Goal: Task Accomplishment & Management: Manage account settings

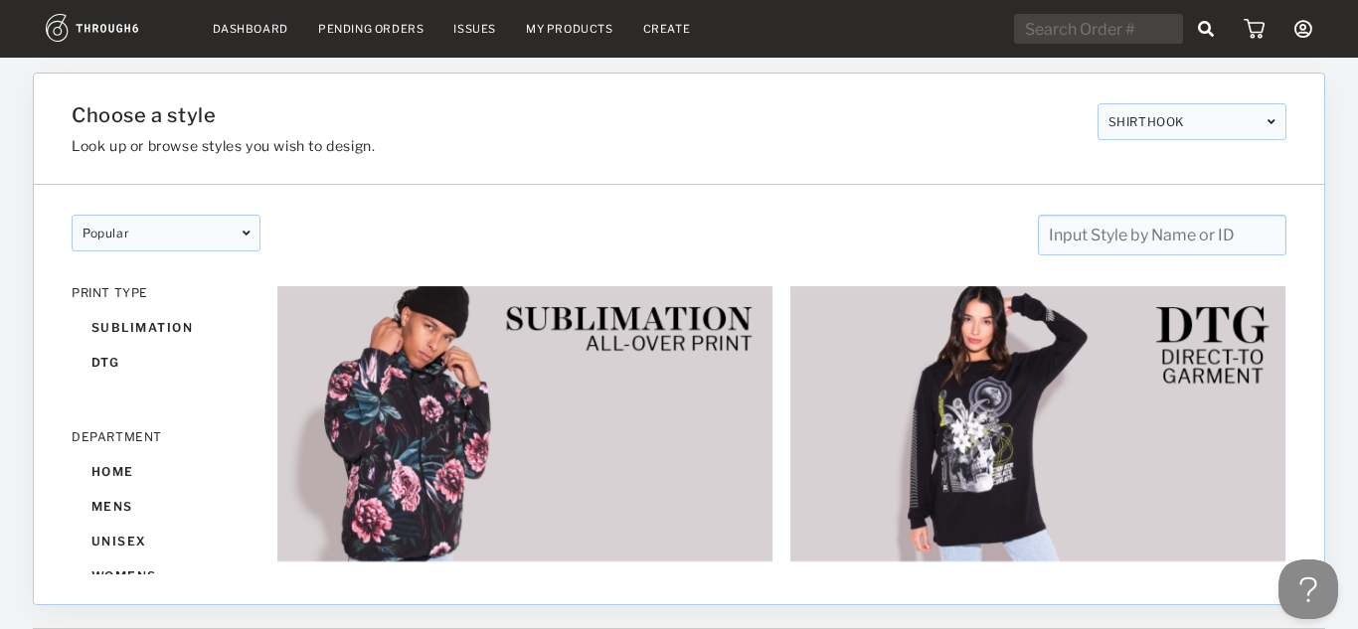
click at [368, 26] on div "Pending Orders" at bounding box center [370, 29] width 105 height 14
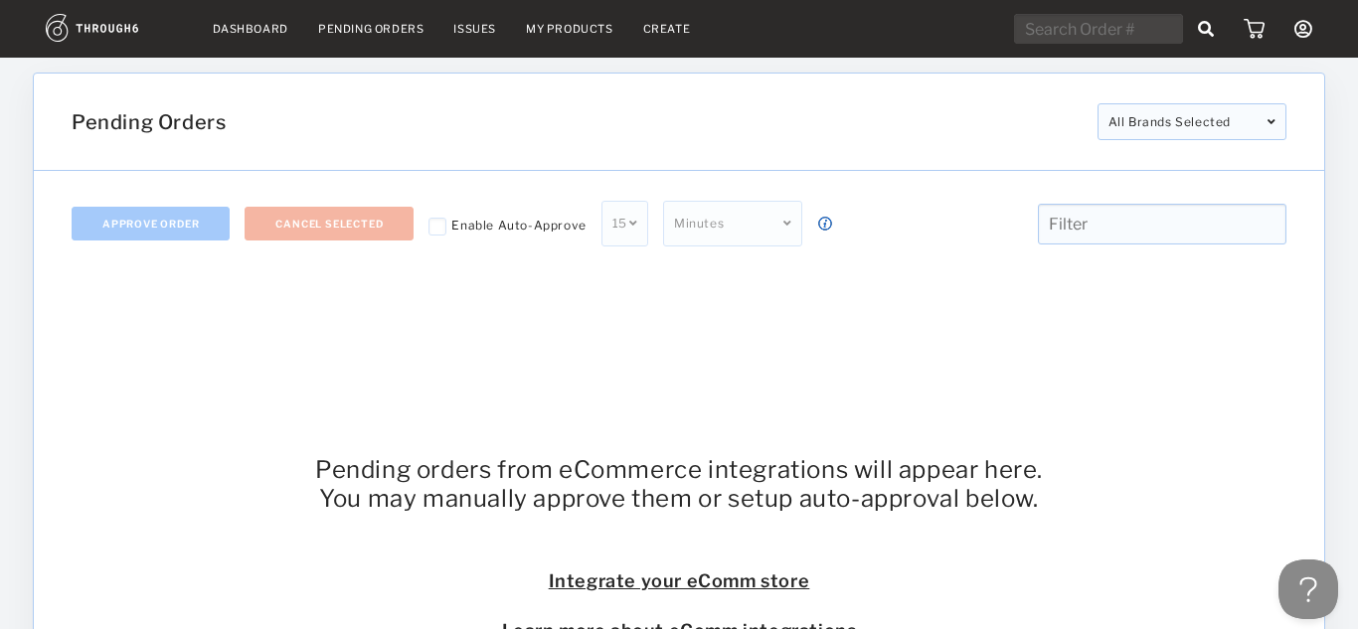
click at [660, 27] on link "Create" at bounding box center [667, 29] width 48 height 14
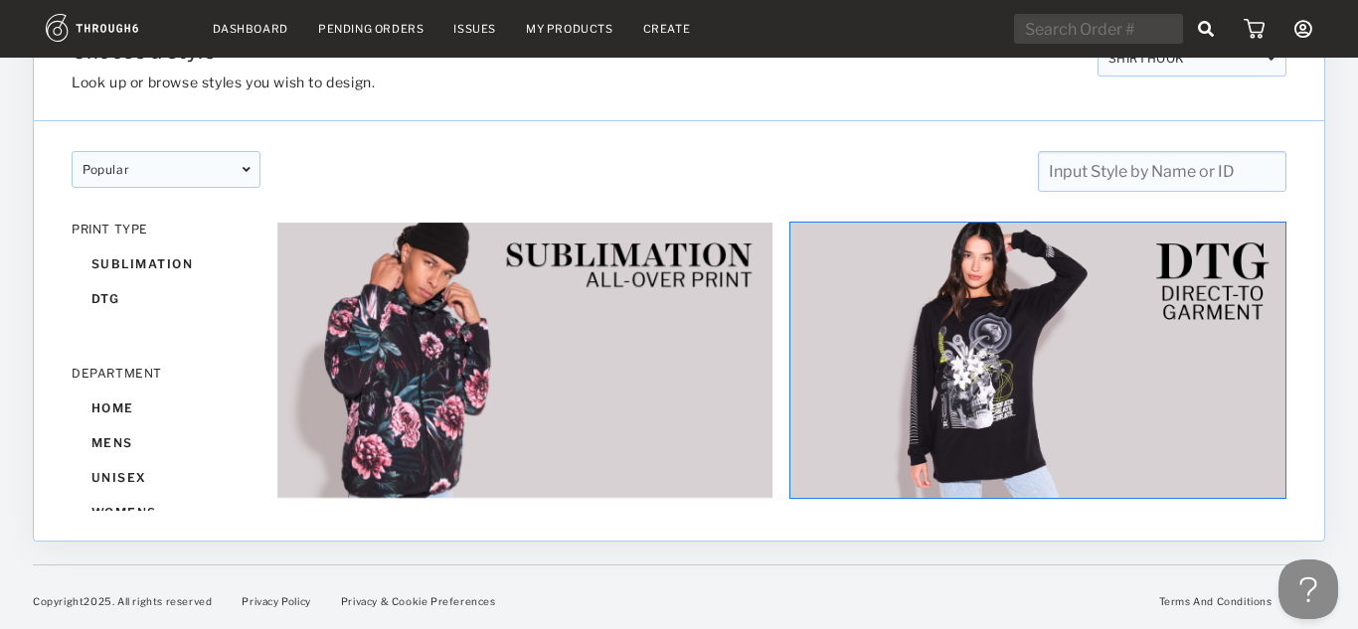
click at [1055, 317] on img at bounding box center [1038, 360] width 497 height 277
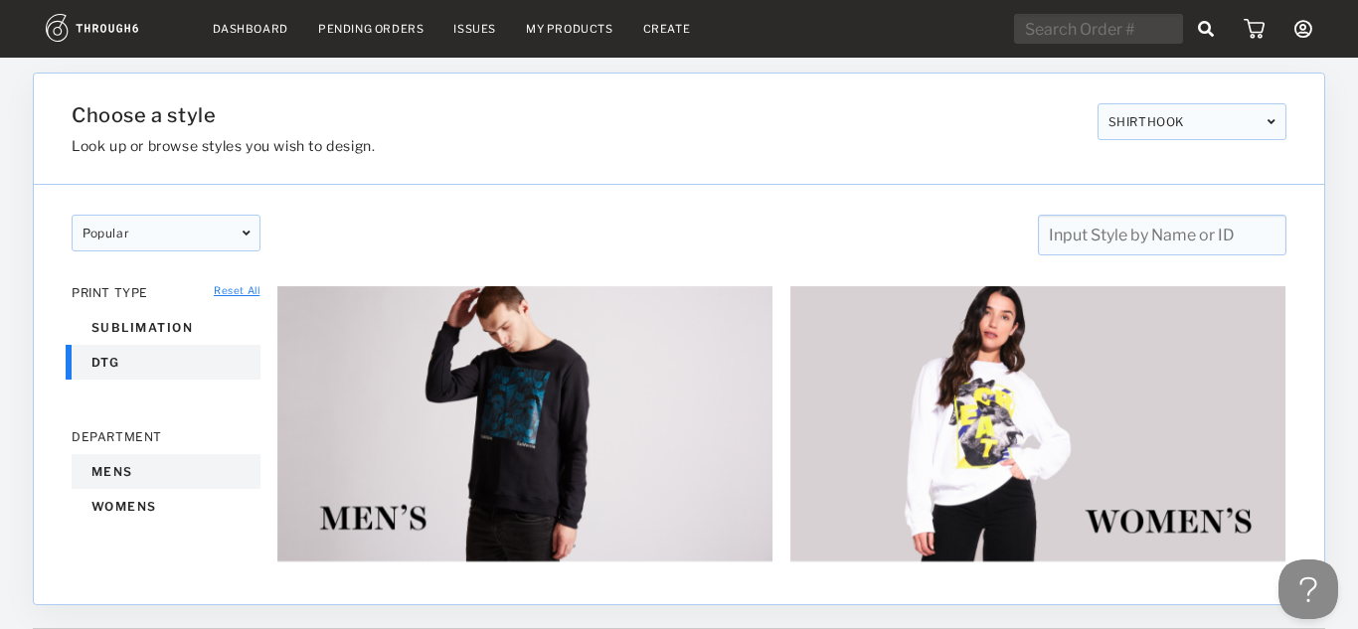
click at [135, 471] on div "mens" at bounding box center [166, 471] width 189 height 35
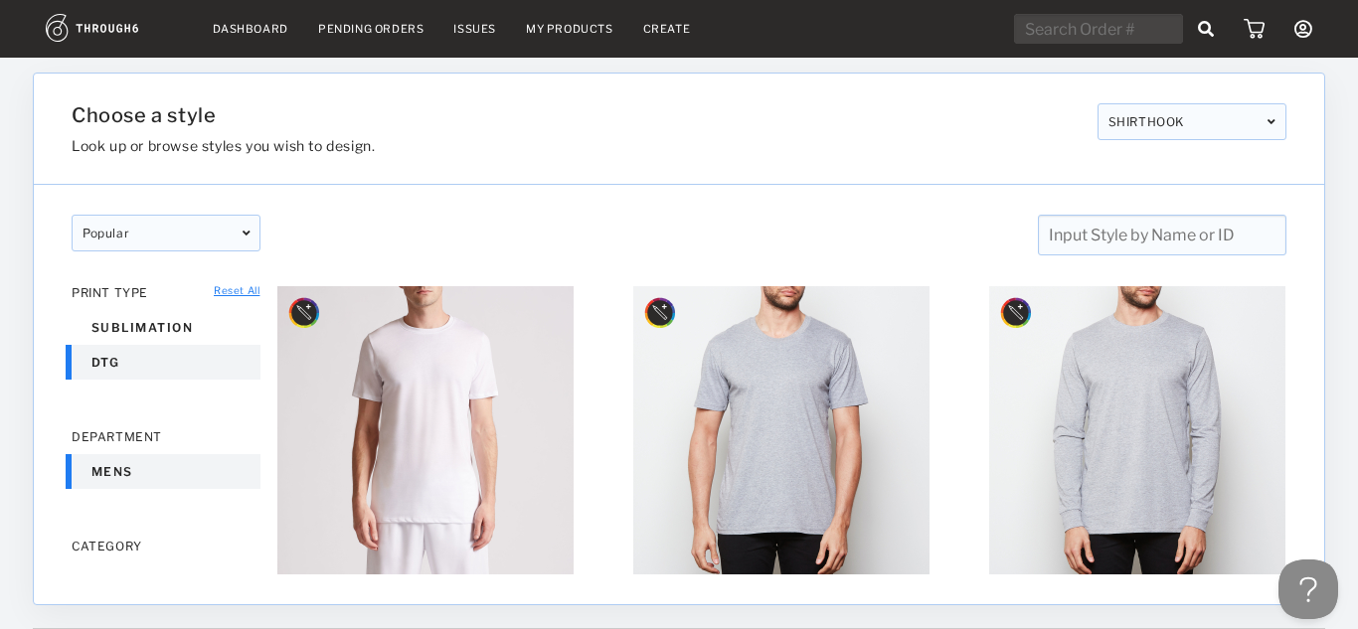
click at [504, 213] on div "popular designer featured popular New designer featured popular New CLEAR CLEAR" at bounding box center [679, 220] width 1291 height 71
click at [564, 33] on link "My Products" at bounding box center [570, 29] width 88 height 14
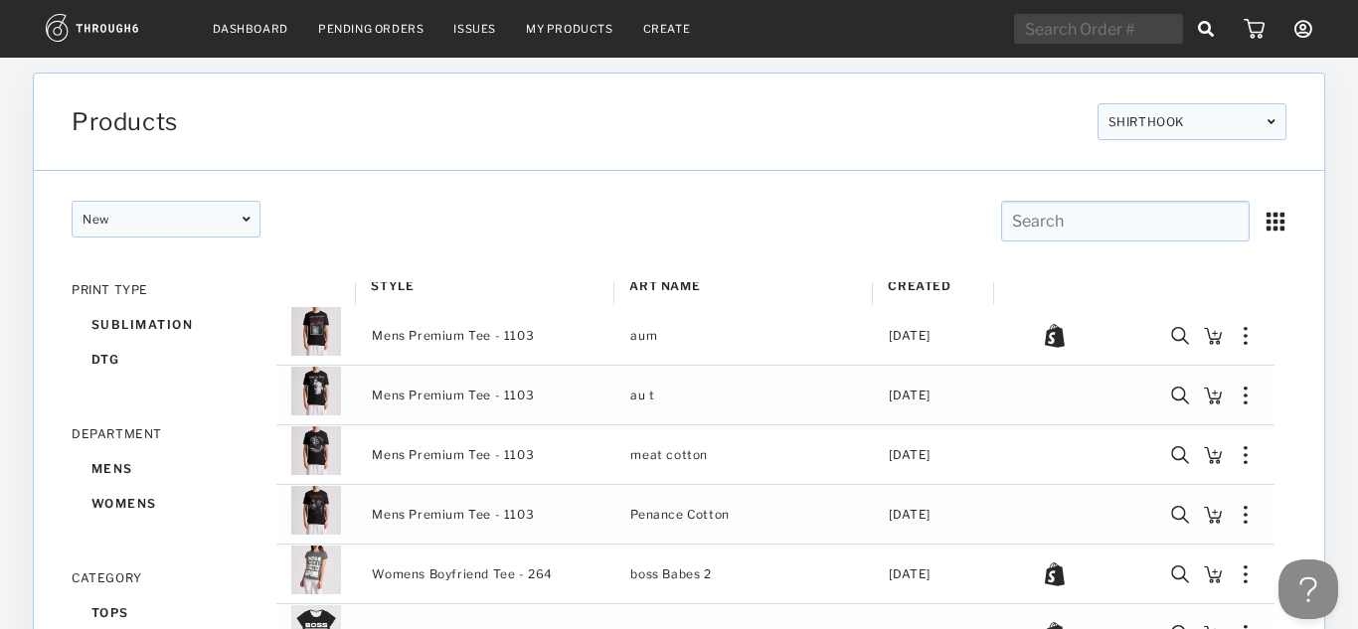
scroll to position [23, 0]
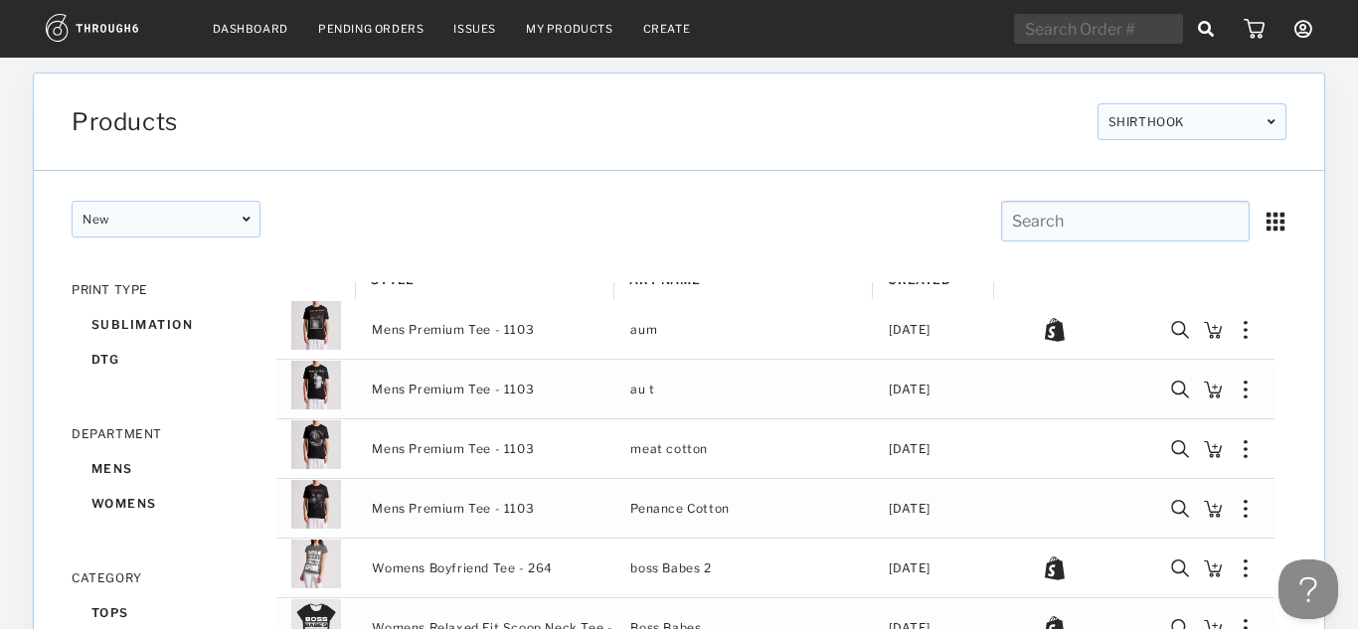
click at [651, 30] on link "Create" at bounding box center [667, 29] width 48 height 14
click at [671, 29] on link "Create" at bounding box center [667, 29] width 48 height 14
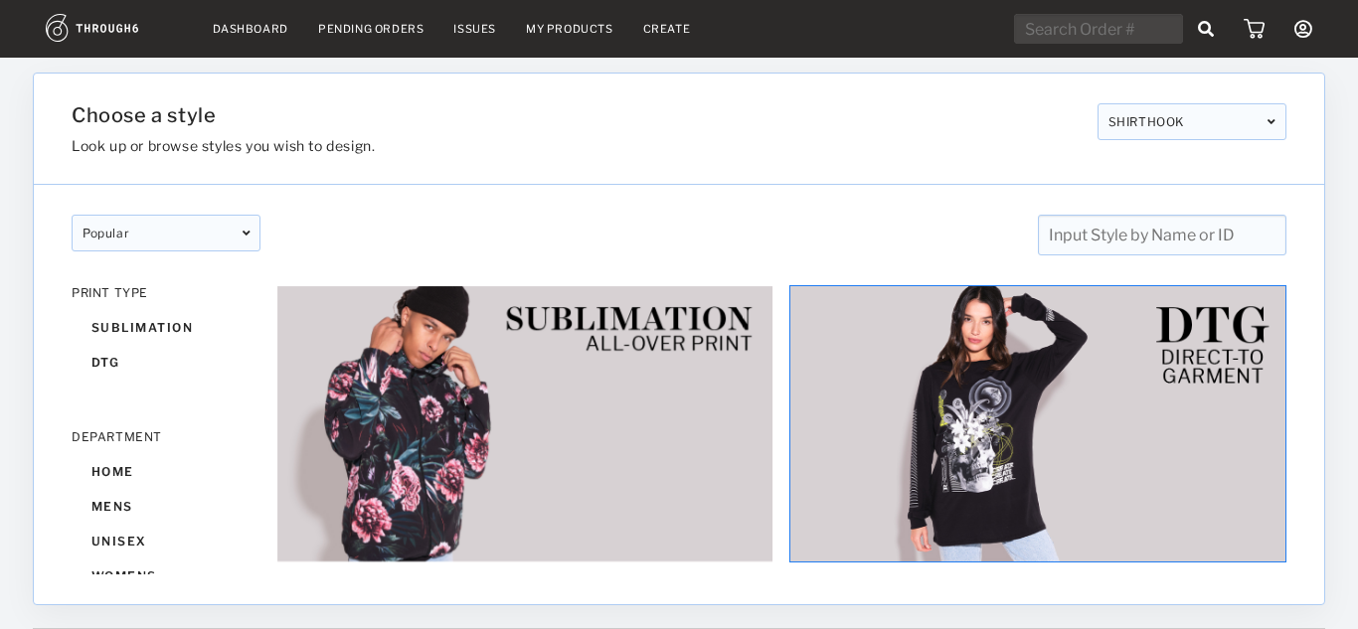
click at [1203, 353] on img at bounding box center [1038, 423] width 497 height 277
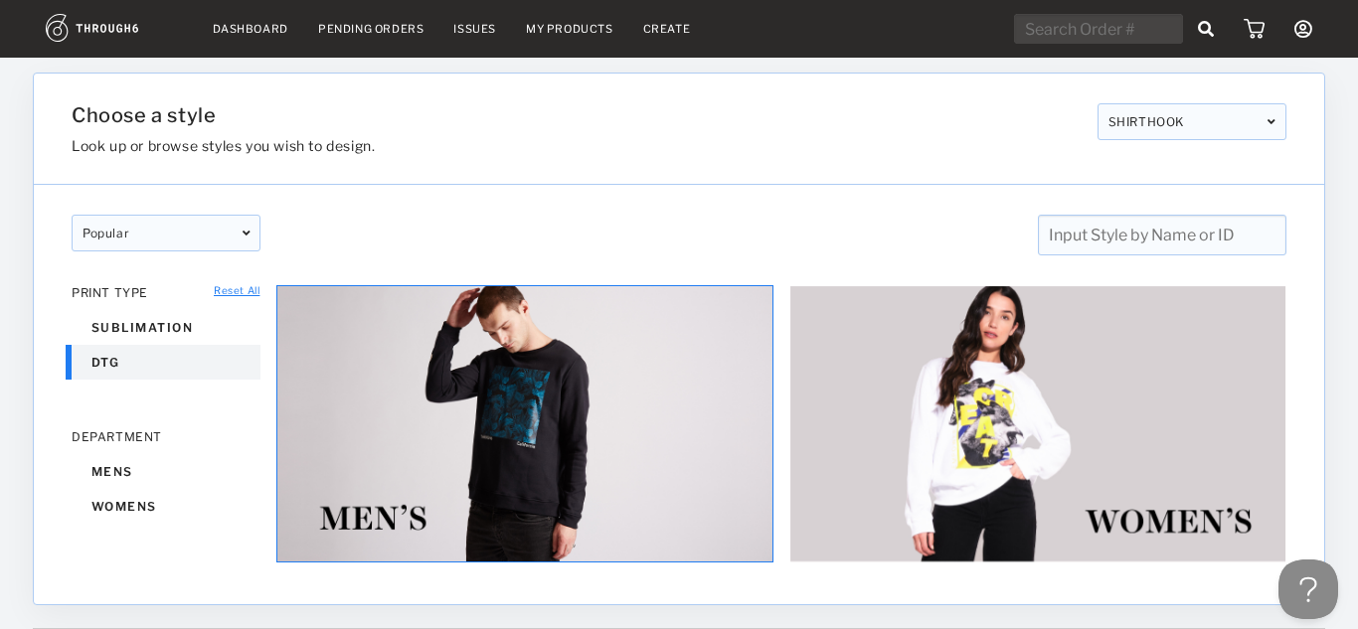
click at [506, 426] on img at bounding box center [524, 423] width 497 height 277
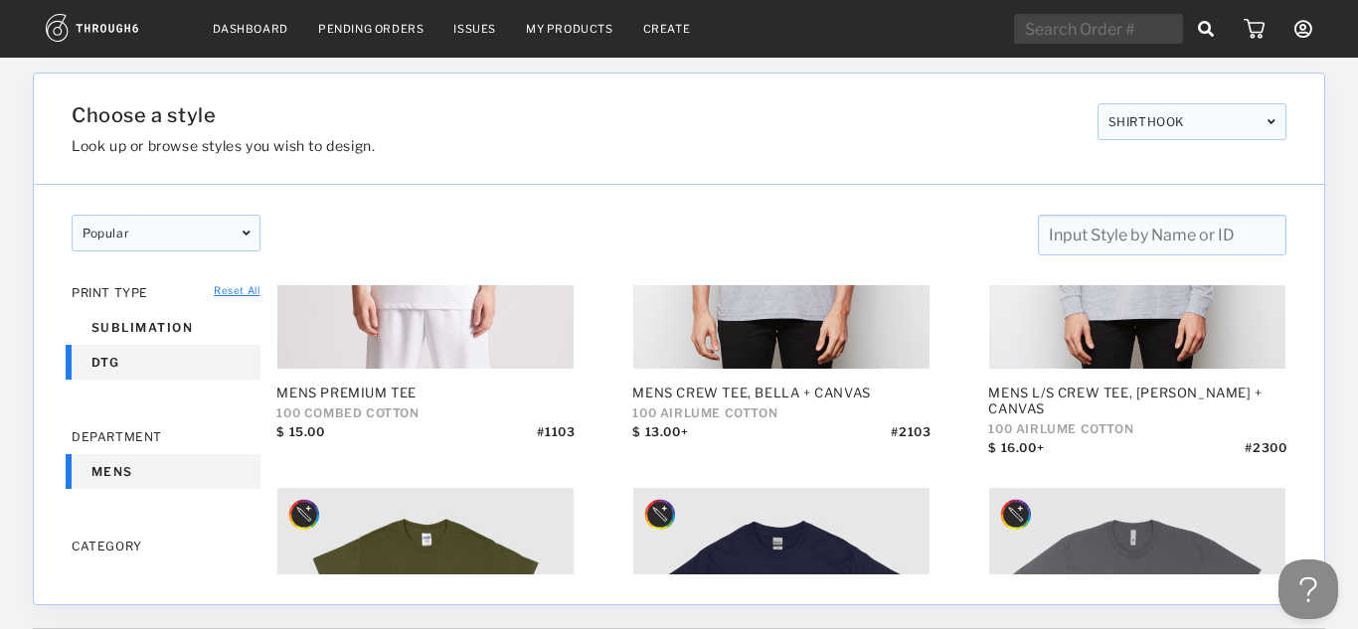
scroll to position [134, 0]
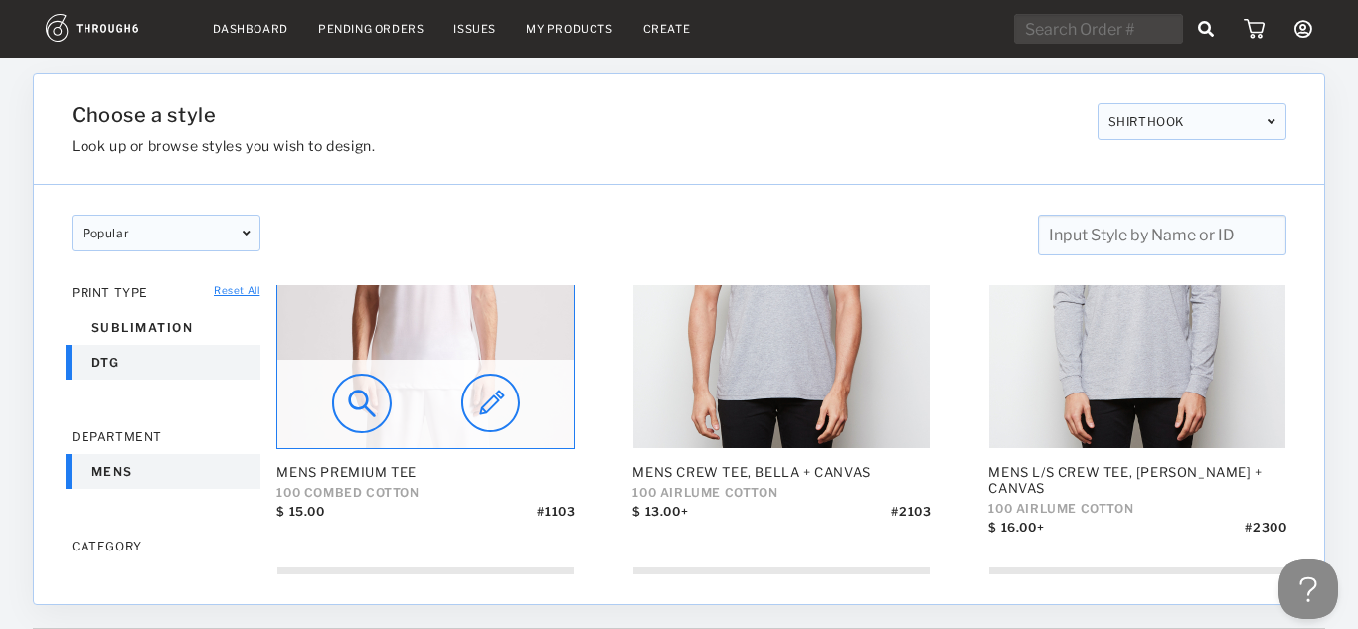
click at [488, 397] on img at bounding box center [490, 404] width 59 height 60
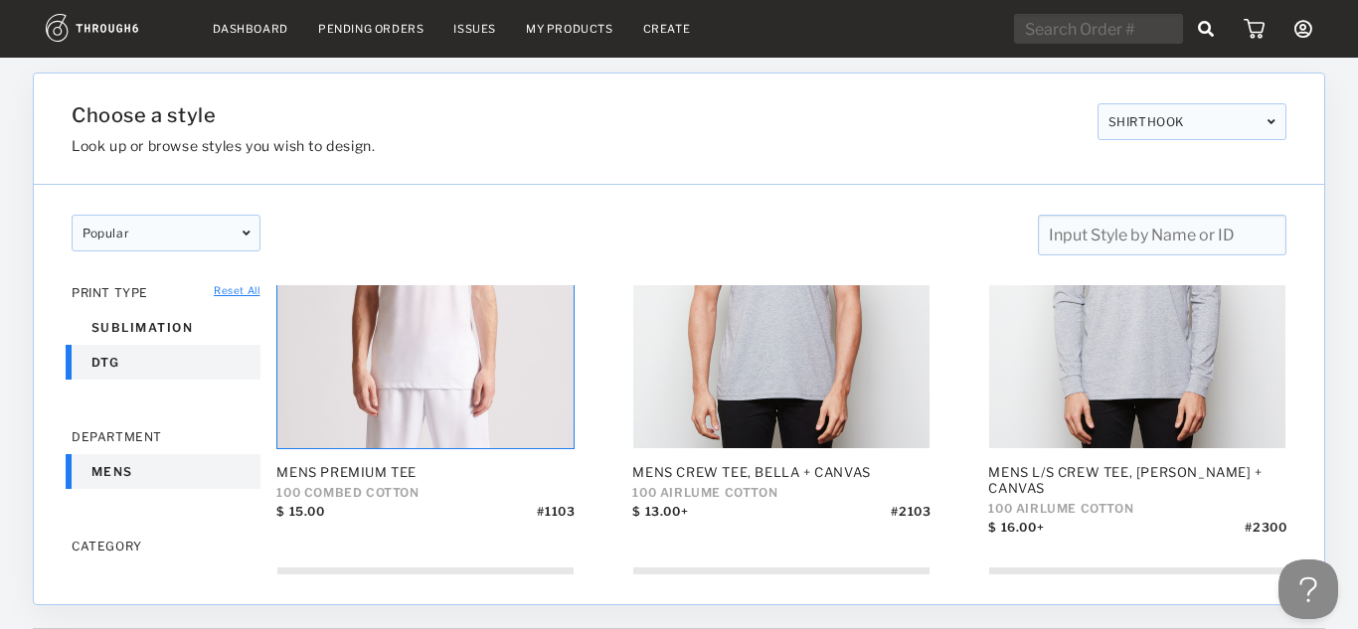
click at [1299, 22] on icon at bounding box center [1304, 29] width 18 height 18
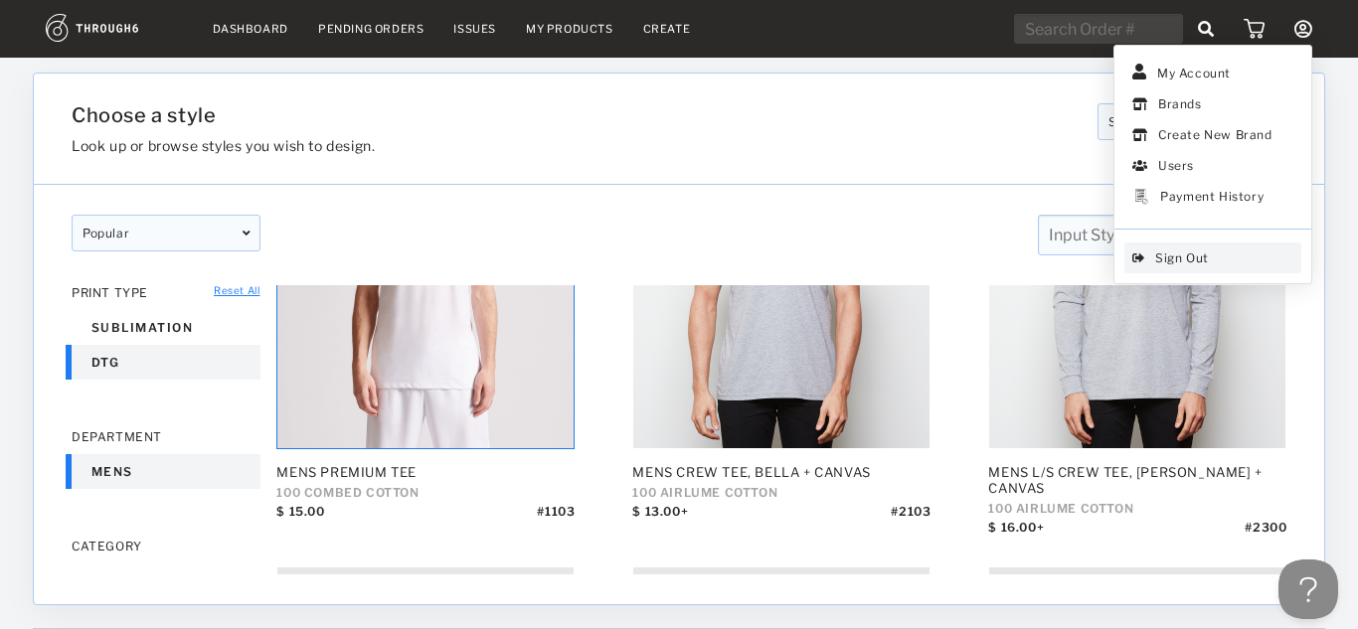
click at [1207, 255] on span "Sign Out" at bounding box center [1213, 258] width 177 height 31
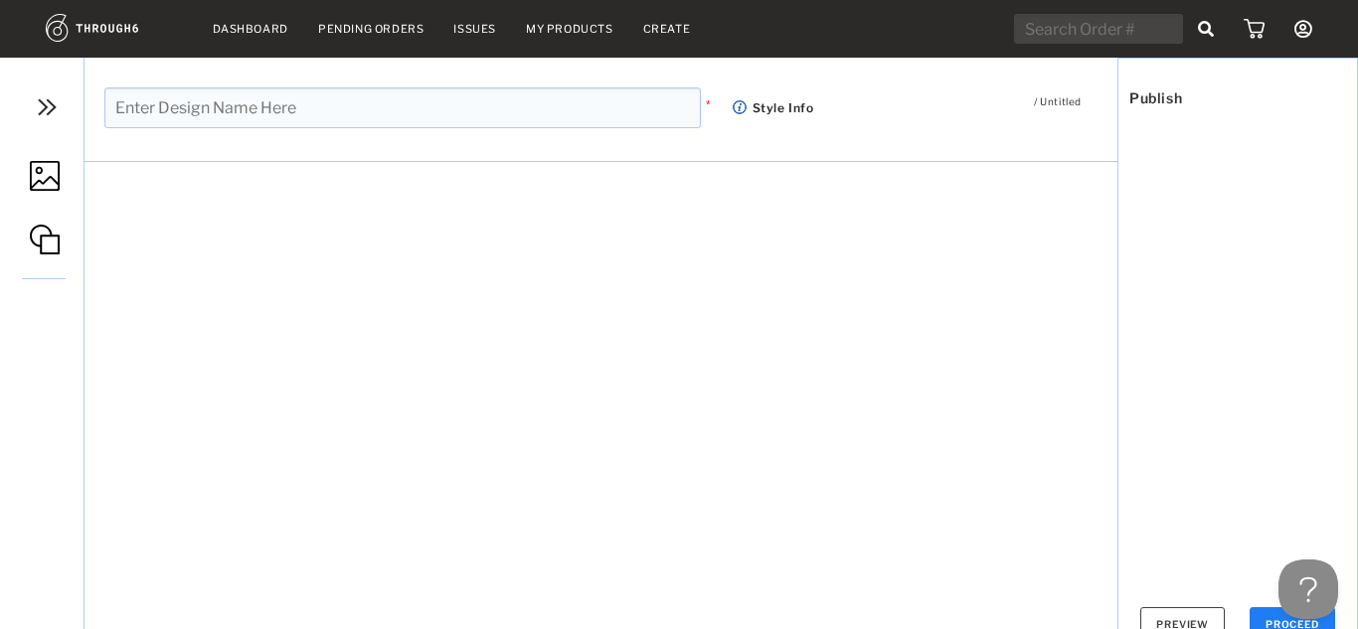
click at [321, 113] on input "text" at bounding box center [402, 108] width 597 height 41
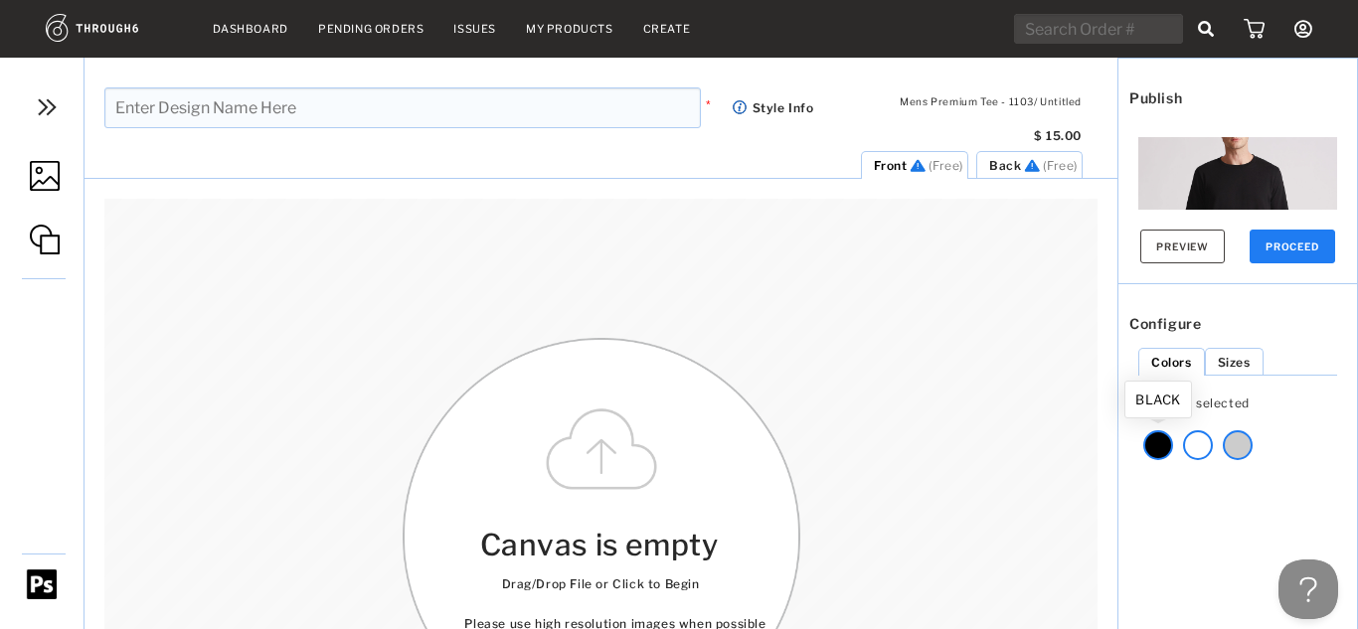
click at [1163, 439] on div at bounding box center [1159, 446] width 30 height 30
click at [552, 34] on link "My Products" at bounding box center [570, 29] width 88 height 14
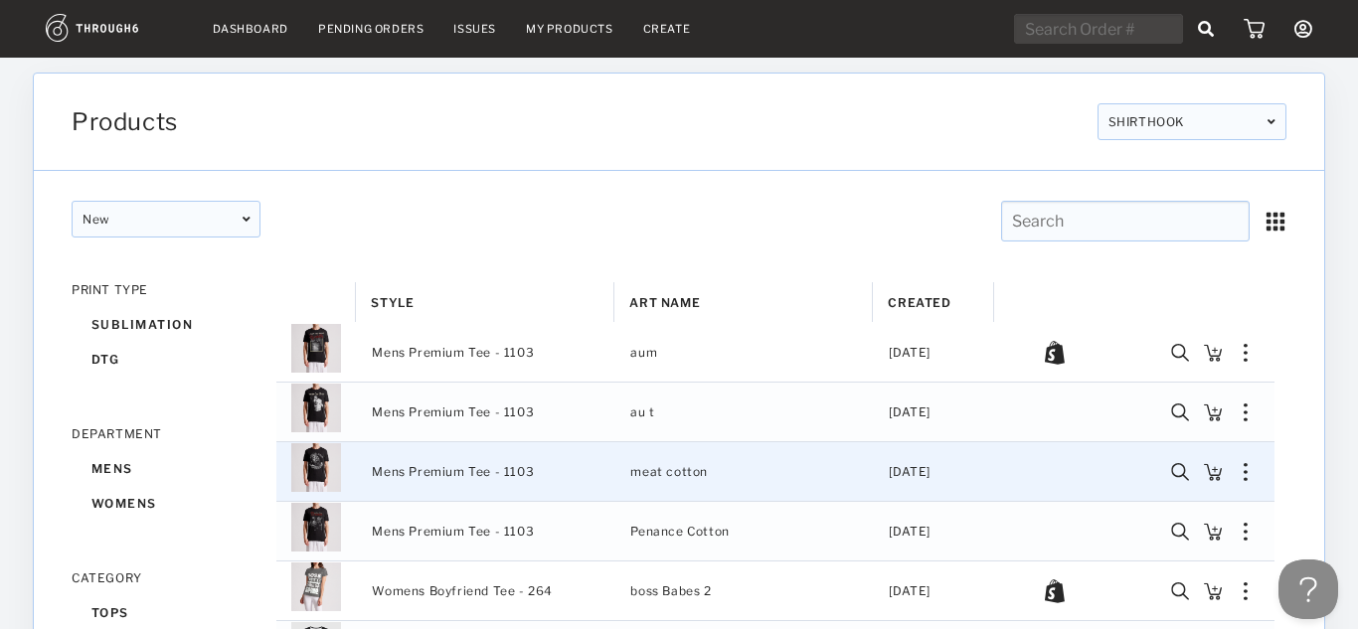
click at [1247, 470] on img "Press SPACE to select this row." at bounding box center [1246, 472] width 4 height 18
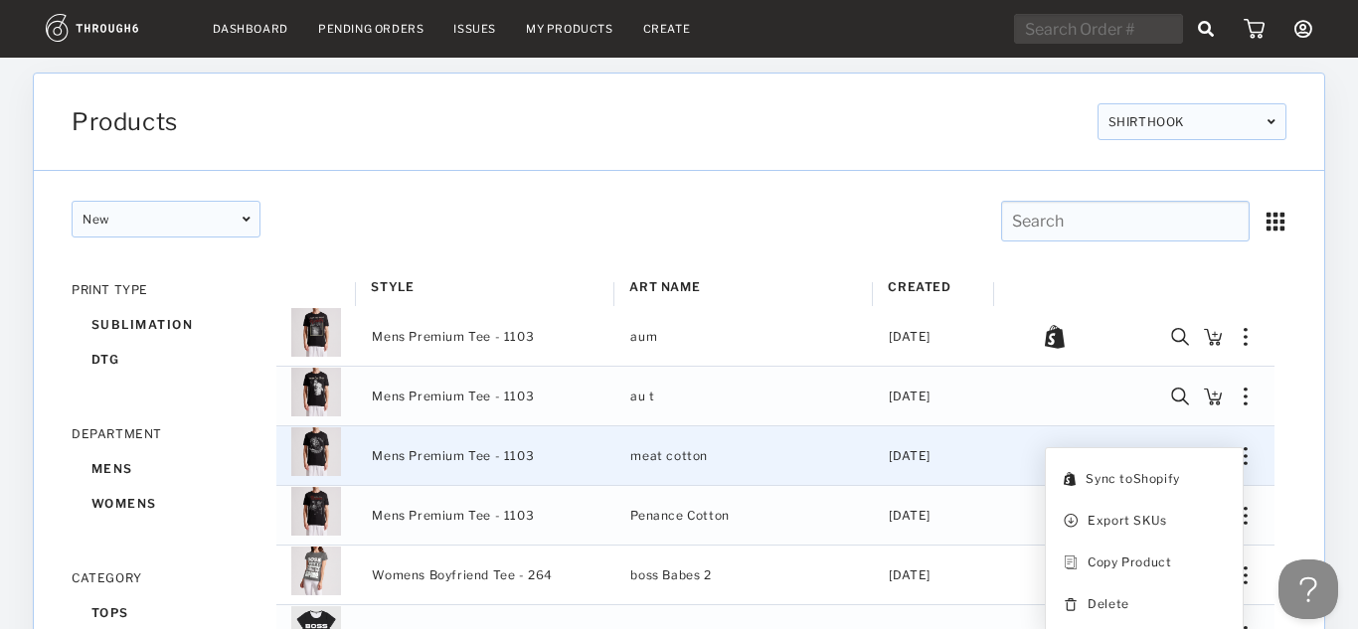
scroll to position [22, 0]
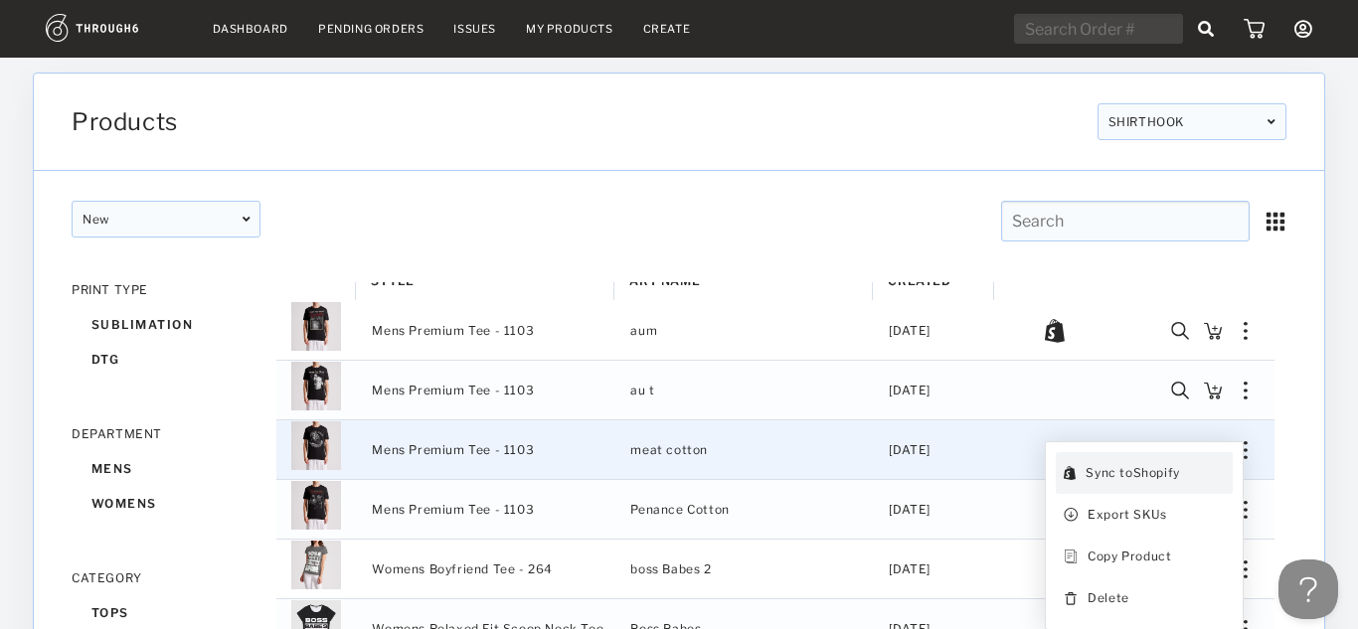
click at [1151, 473] on div "Sync to Shopify" at bounding box center [1132, 473] width 93 height 26
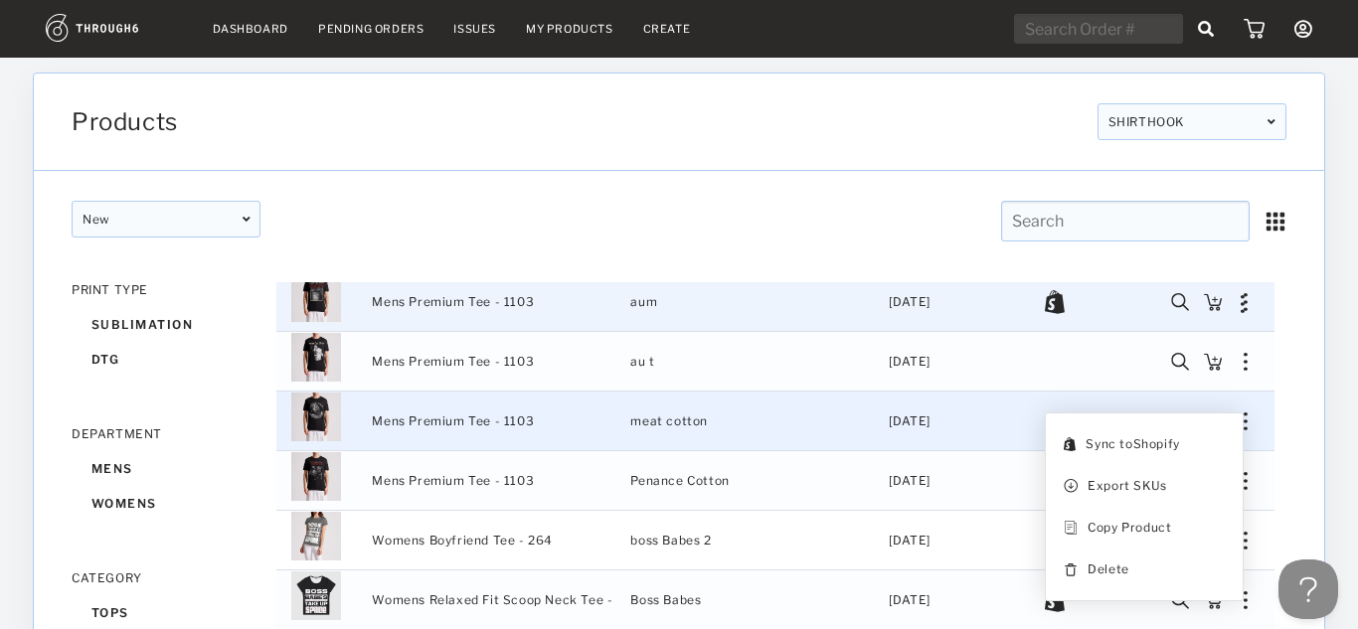
scroll to position [53, 0]
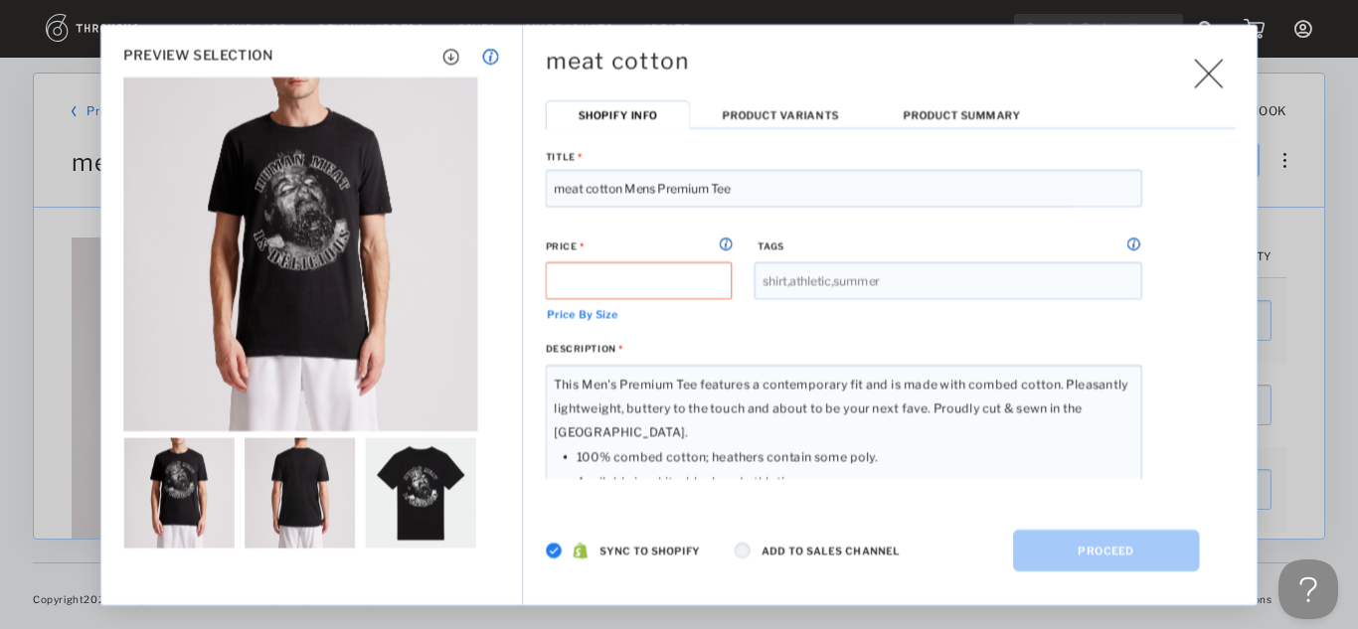
click at [856, 196] on input "meat cotton Mens Premium Tee" at bounding box center [844, 188] width 597 height 38
drag, startPoint x: 807, startPoint y: 182, endPoint x: 548, endPoint y: 202, distance: 260.3
click at [548, 202] on input "meat cotton Mens Premium Tee" at bounding box center [844, 188] width 597 height 38
type input "H"
click at [625, 163] on label "Title *" at bounding box center [891, 156] width 690 height 26
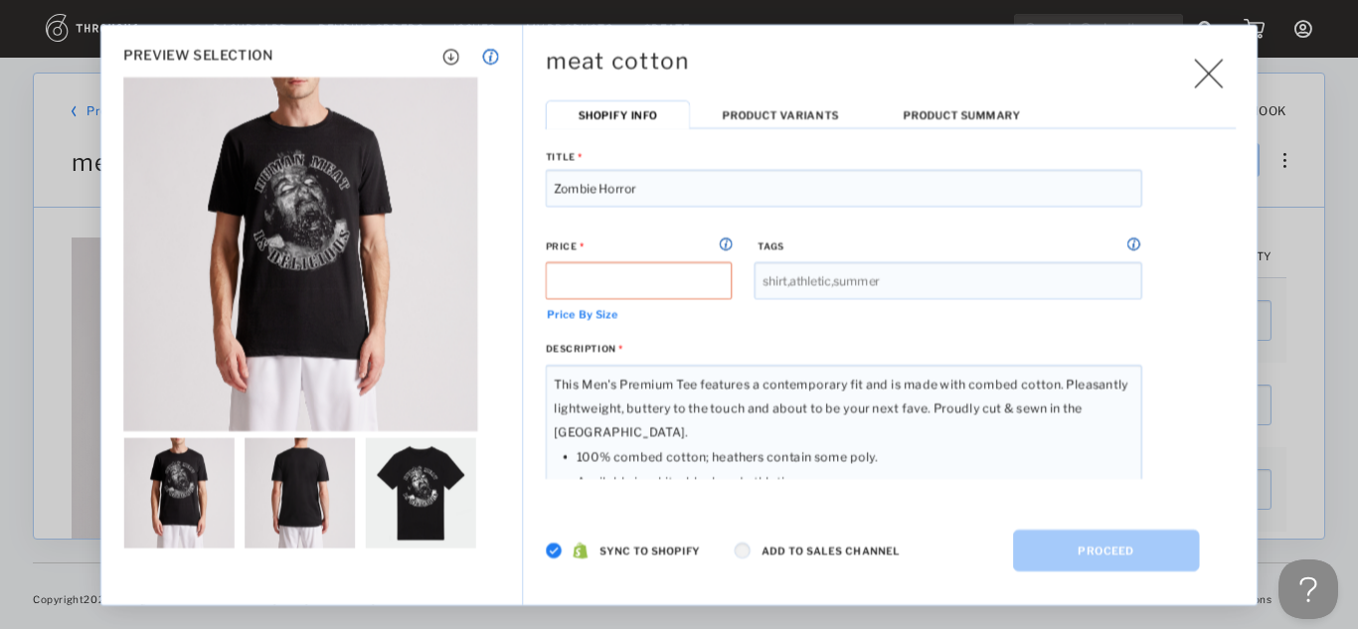
click at [667, 186] on input "Zombie Horror" at bounding box center [844, 188] width 597 height 38
type input "Zombie Horror Shirt"
click at [623, 282] on input at bounding box center [639, 281] width 187 height 38
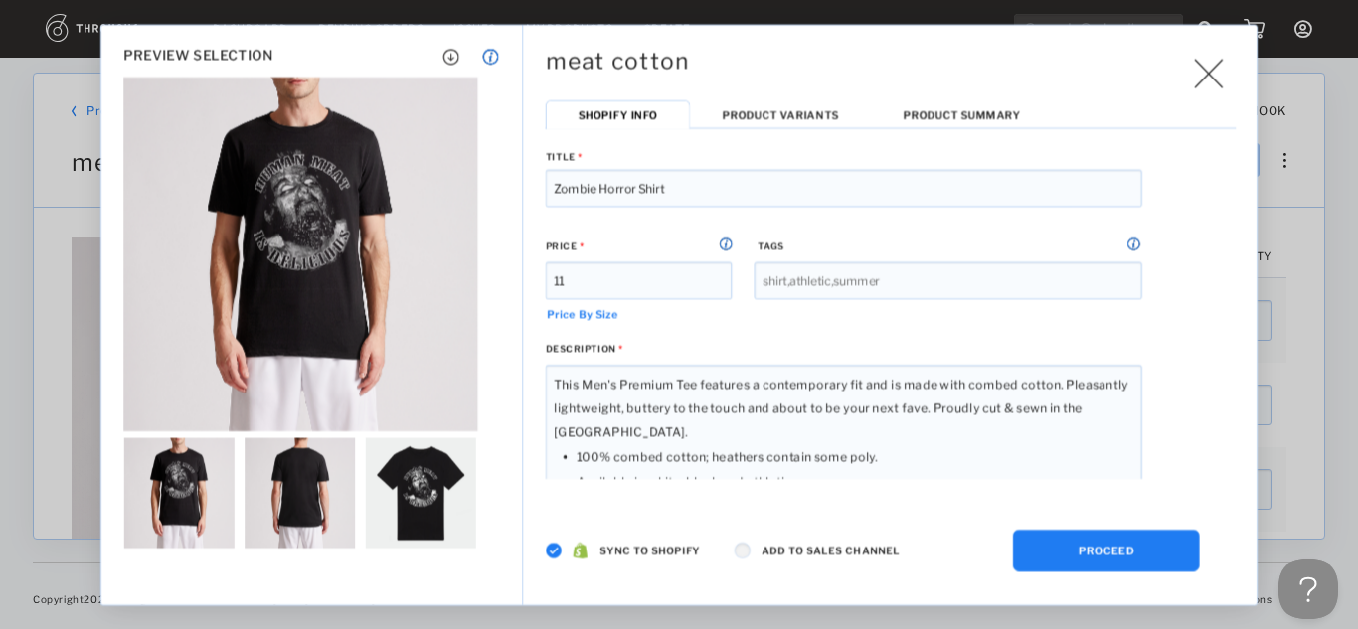
type input "1"
type input "25"
click at [735, 551] on img at bounding box center [743, 550] width 17 height 17
click at [969, 299] on span "Price By Size" at bounding box center [876, 313] width 660 height 29
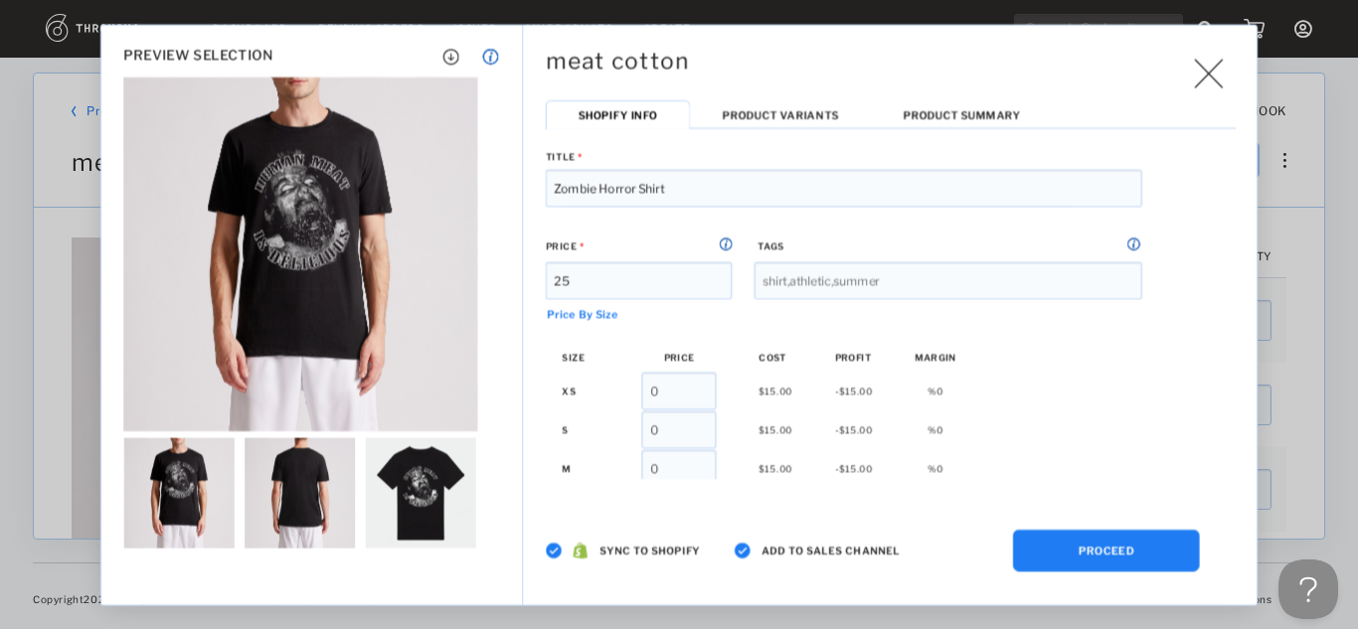
click at [960, 287] on input at bounding box center [949, 281] width 388 height 38
type input "horror"
click at [1119, 379] on div "SIZE PRICE COST PROFIT MARGIN XS 0 $15.00 -$15.00 % 0 S 0 $15.00 -$15.00 % 0 M …" at bounding box center [891, 493] width 660 height 300
click at [972, 116] on span "Product Summary" at bounding box center [962, 114] width 118 height 13
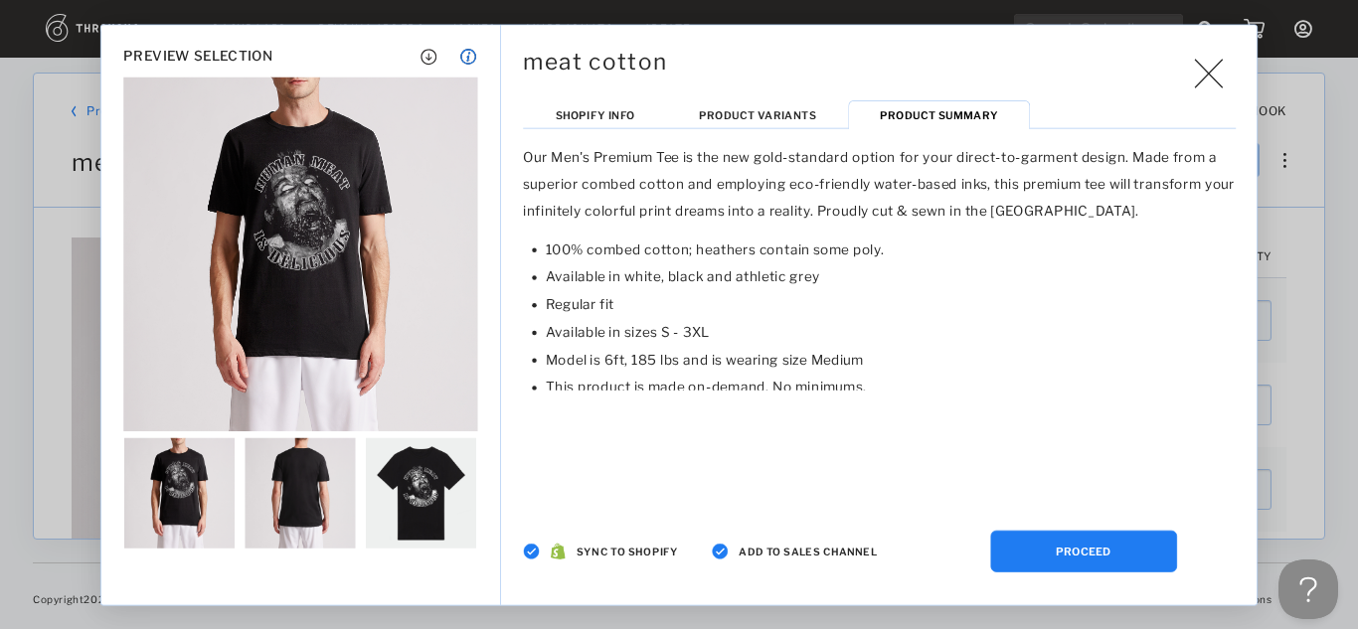
click at [623, 117] on span "Shopify Info" at bounding box center [596, 114] width 80 height 13
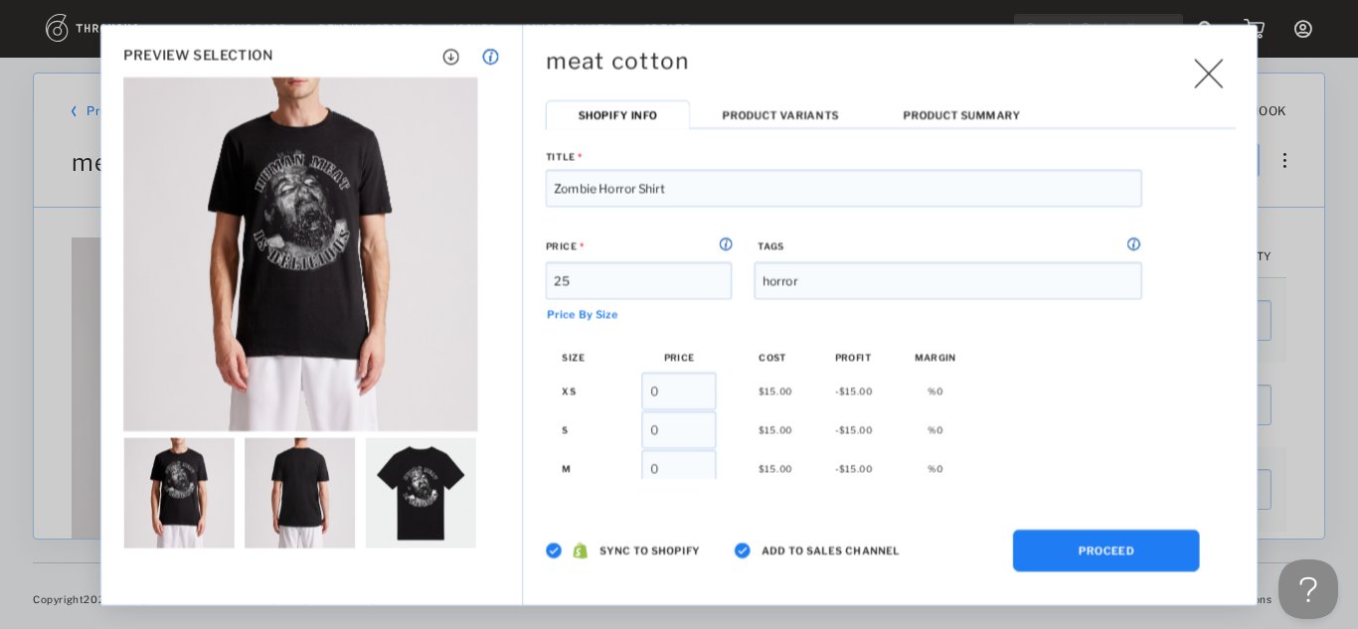
drag, startPoint x: 666, startPoint y: 280, endPoint x: 512, endPoint y: 311, distance: 157.2
click at [512, 311] on div "PREVIEW SELECTION These previews are provided for your use to quickly allow you…" at bounding box center [679, 315] width 1157 height 581
type input "3"
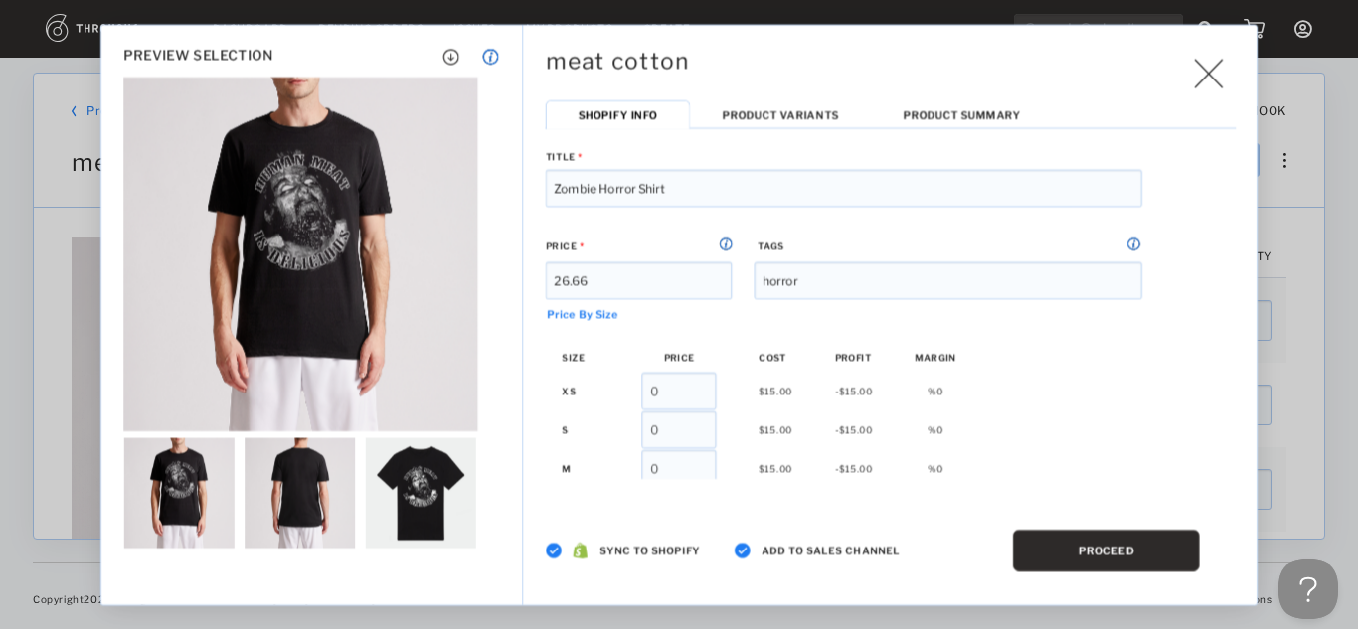
type input "26.66"
click at [1063, 553] on button "PROCEED" at bounding box center [1106, 550] width 187 height 42
